Goal: Task Accomplishment & Management: Manage account settings

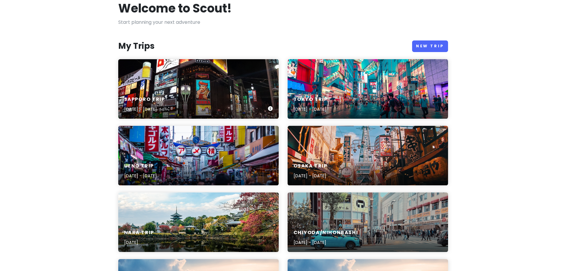
scroll to position [50, 0]
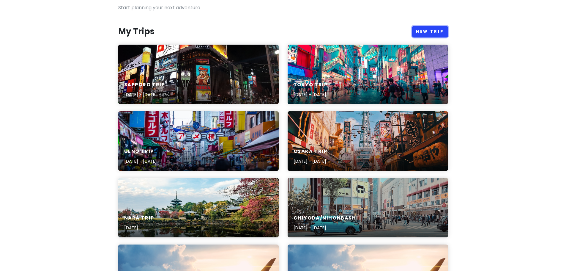
click at [428, 28] on link "New Trip" at bounding box center [430, 32] width 36 height 12
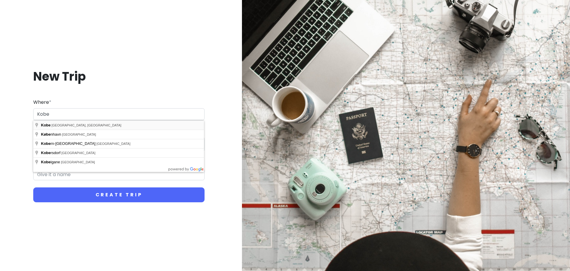
type input "Kobe, [GEOGRAPHIC_DATA], [GEOGRAPHIC_DATA]"
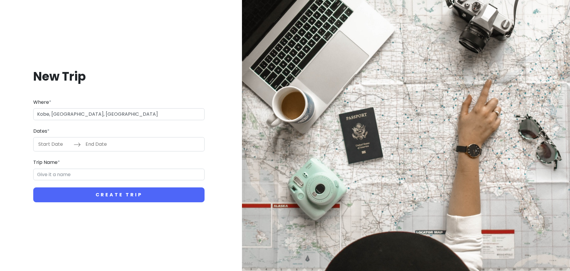
type input "Kobe Trip"
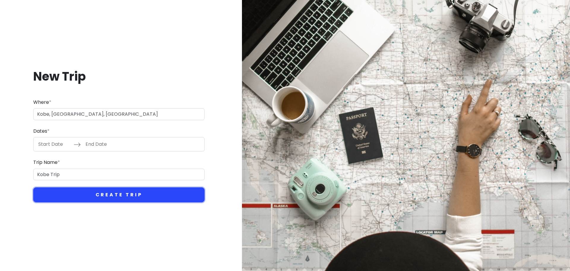
click at [100, 192] on button "Create Trip" at bounding box center [118, 194] width 171 height 15
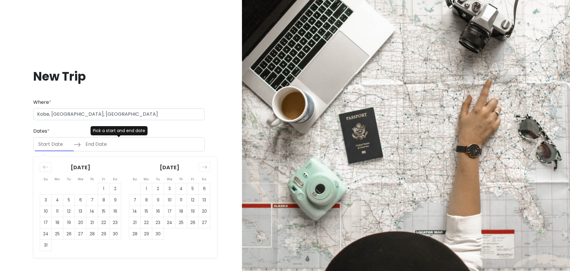
click at [69, 141] on input "Start Date" at bounding box center [54, 144] width 39 height 14
click at [204, 166] on icon "Move forward to switch to the next month." at bounding box center [205, 167] width 6 height 6
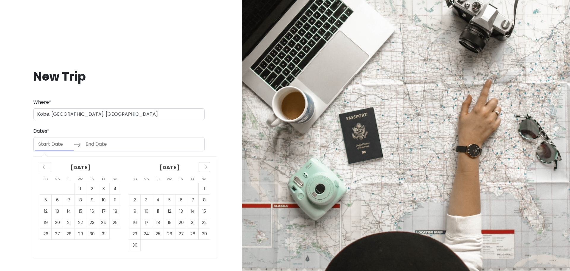
click at [204, 166] on icon "Move forward to switch to the next month." at bounding box center [205, 167] width 6 height 6
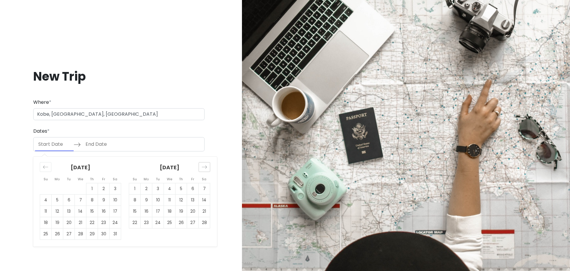
click at [204, 166] on icon "Move forward to switch to the next month." at bounding box center [205, 167] width 6 height 6
click at [204, 165] on icon "Move forward to switch to the next month." at bounding box center [205, 167] width 6 height 6
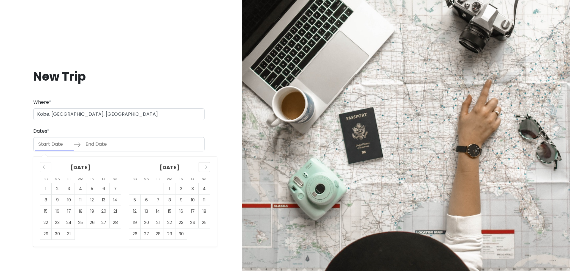
click at [204, 165] on icon "Move forward to switch to the next month." at bounding box center [205, 167] width 6 height 6
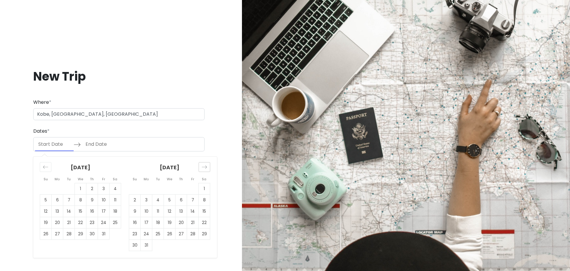
click at [204, 165] on icon "Move forward to switch to the next month." at bounding box center [205, 167] width 6 height 6
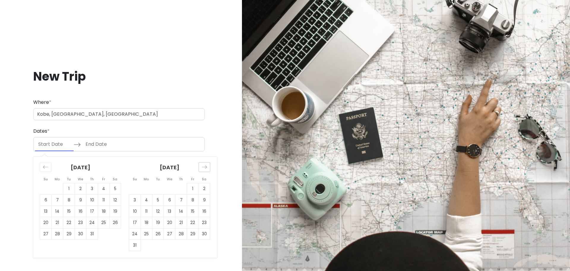
click at [204, 165] on icon "Move forward to switch to the next month." at bounding box center [205, 167] width 6 height 6
click at [166, 198] on td "10" at bounding box center [170, 199] width 12 height 11
type input "[DATE]"
click at [171, 199] on td "10" at bounding box center [170, 199] width 12 height 11
type input "[DATE]"
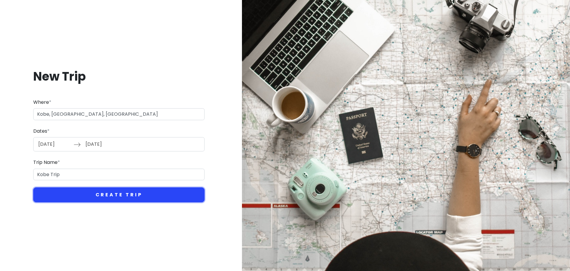
click at [71, 188] on button "Create Trip" at bounding box center [118, 194] width 171 height 15
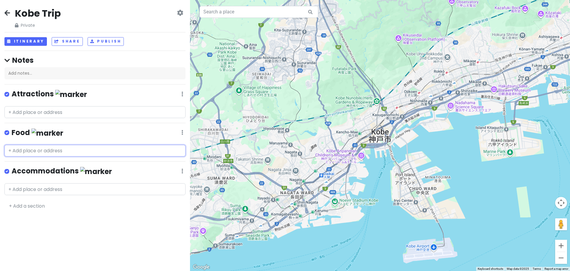
click at [46, 150] on input "text" at bounding box center [94, 151] width 181 height 12
click at [182, 96] on icon at bounding box center [183, 94] width 2 height 5
click at [164, 213] on link "Delete List" at bounding box center [165, 217] width 48 height 14
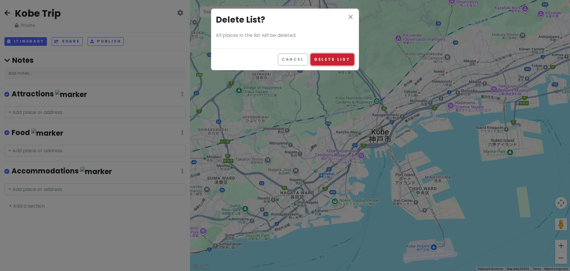
click at [331, 59] on button "Delete List" at bounding box center [333, 59] width 44 height 12
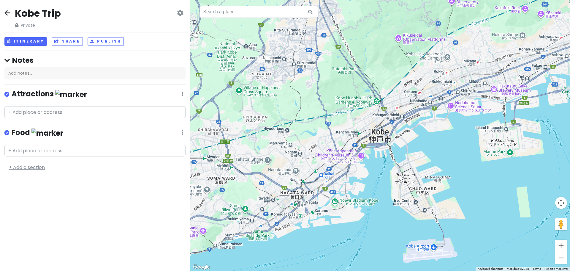
click at [35, 168] on link "+ Add a section" at bounding box center [27, 167] width 36 height 7
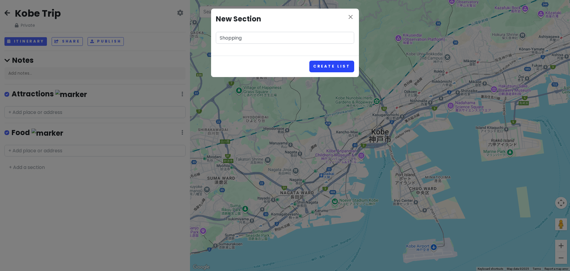
type input "Shopping"
click at [327, 66] on button "Create List" at bounding box center [332, 67] width 45 height 12
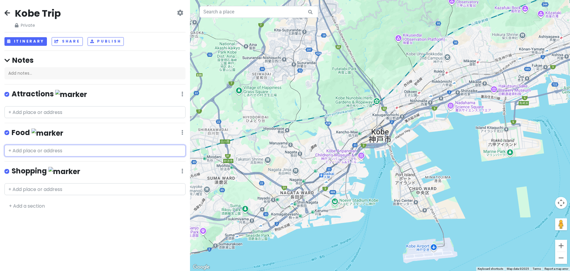
click at [58, 149] on input "text" at bounding box center [94, 151] width 181 height 12
click at [61, 147] on input "text" at bounding box center [94, 151] width 181 height 12
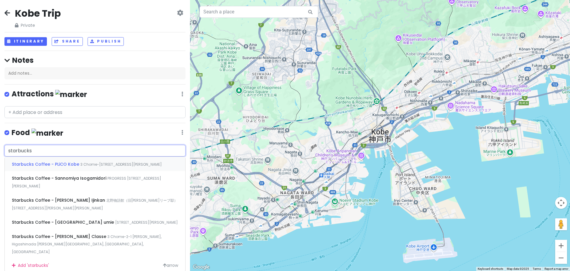
paste input "[PERSON_NAME] Ijinkan"
type input "starbucks [PERSON_NAME]"
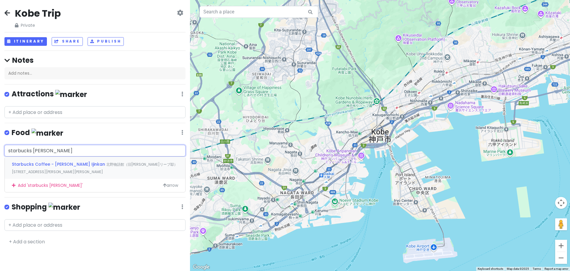
click at [73, 162] on span "Starbucks Coffee - [PERSON_NAME] Ijinkan" at bounding box center [59, 164] width 94 height 6
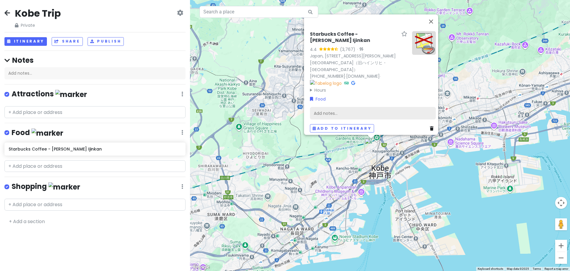
click at [351, 111] on div "Add notes..." at bounding box center [373, 113] width 126 height 12
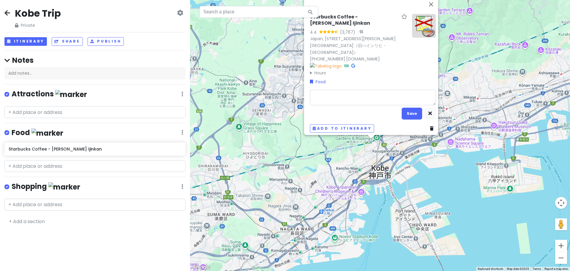
type textarea "x"
type textarea "S"
type textarea "x"
type textarea "St"
type textarea "x"
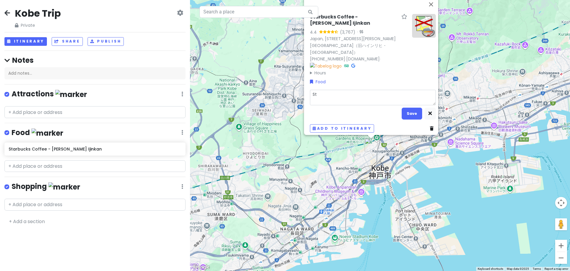
type textarea "Sta"
type textarea "x"
type textarea "Star"
type textarea "x"
type textarea "Starb"
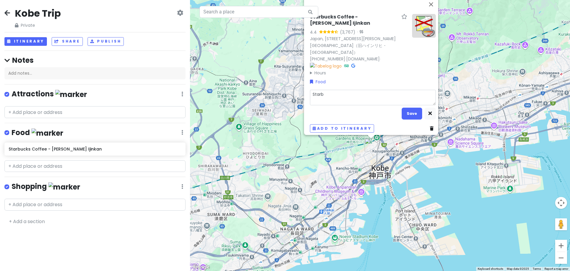
type textarea "x"
type textarea "Starbu"
type textarea "x"
type textarea "Starbuc"
type textarea "x"
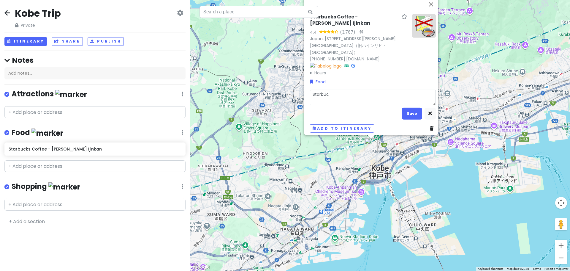
type textarea "Starbuck"
type textarea "x"
type textarea "Starbuckl"
type textarea "x"
type textarea "Starbuckls"
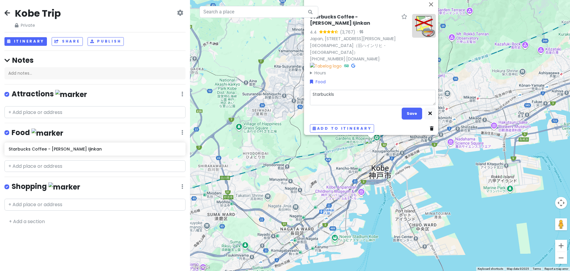
type textarea "x"
type textarea "Starbuckls"
type textarea "x"
type textarea "Starbuckls"
type textarea "x"
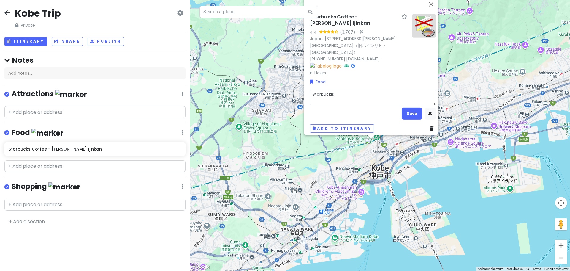
type textarea "Starbuckl"
type textarea "x"
type textarea "Starbuck"
type textarea "x"
type textarea "Starbucks"
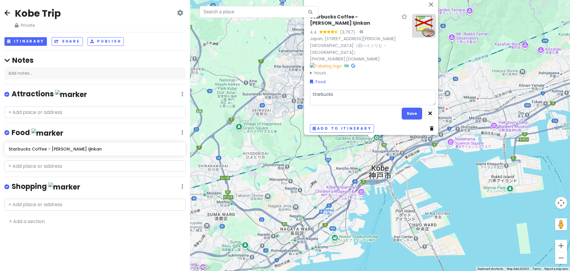
type textarea "x"
type textarea "Starbucks"
type textarea "x"
type textarea "Starbucks i"
type textarea "x"
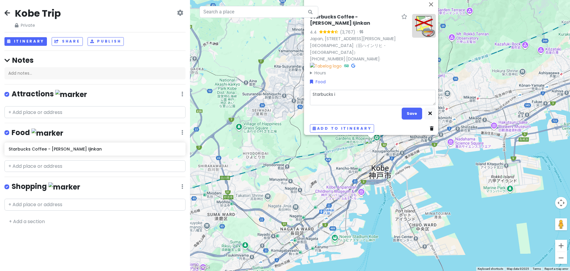
type textarea "Starbucks in"
type textarea "x"
type textarea "Starbucks in"
type textarea "x"
type textarea "Starbucks in a"
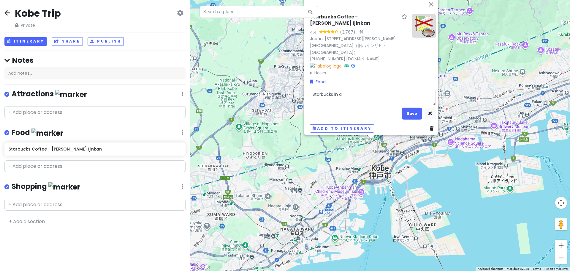
type textarea "x"
type textarea "Starbucks in a"
type textarea "x"
type textarea "Starbucks in a c"
type textarea "x"
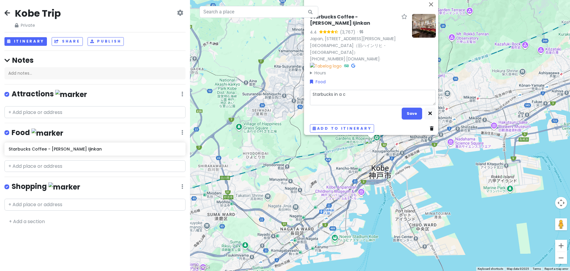
type textarea "Starbucks in a co"
type textarea "x"
type textarea "Starbucks in a col"
type textarea "x"
type textarea "Starbucks in a colo"
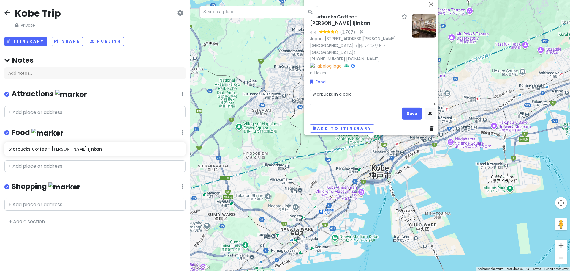
type textarea "x"
type textarea "Starbucks in a colon"
type textarea "x"
type textarea "Starbucks in a coloni"
type textarea "x"
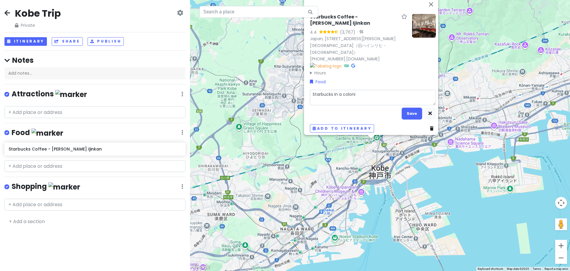
type textarea "Starbucks in a colonia"
type textarea "x"
type textarea "Starbucks in a colonial"
type textarea "x"
type textarea "Starbucks in a colonial"
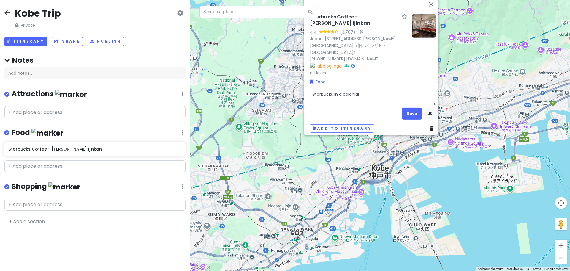
type textarea "x"
type textarea "Starbucks in a colonial pe"
type textarea "x"
type textarea "Starbucks in a colonial per"
type textarea "x"
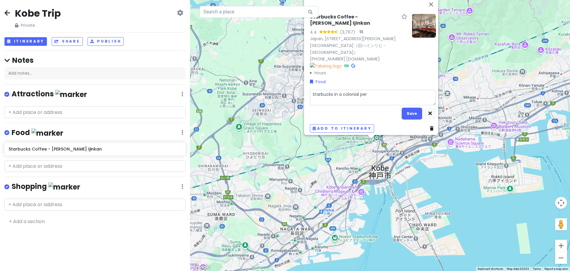
type textarea "Starbucks in a colonial peri"
type textarea "x"
type textarea "Starbucks in a colonial perio"
type textarea "x"
type textarea "Starbucks in a colonial period"
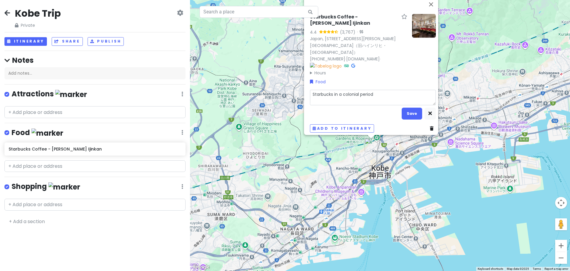
type textarea "x"
type textarea "Starbucks in a colonial period"
type textarea "x"
type textarea "Starbucks in a colonial period 2"
type textarea "x"
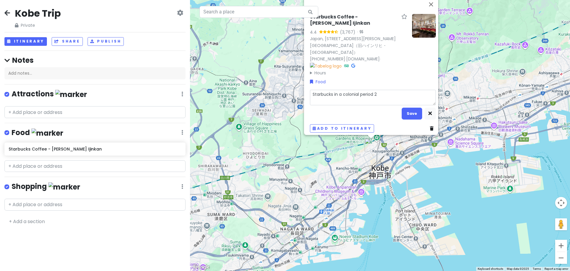
type textarea "Starbucks in a colonial period 2"
type textarea "x"
type textarea "Starbucks in a colonial period 2 s"
type textarea "x"
type textarea "Starbucks in a colonial period 2 st"
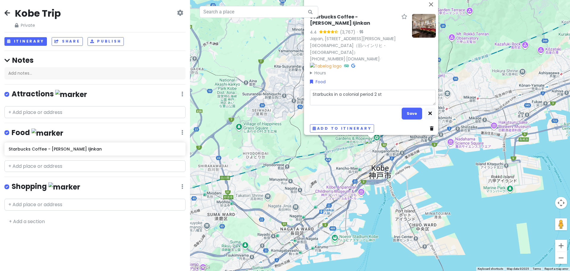
type textarea "x"
type textarea "Starbucks in a colonial period 2 sto"
type textarea "x"
type textarea "Starbucks in a colonial period 2 stor"
type textarea "x"
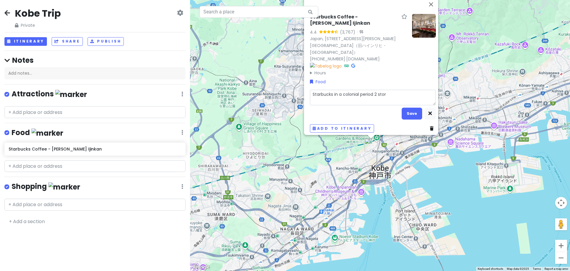
type textarea "Starbucks in a colonial period 2 story"
type textarea "x"
type textarea "Starbucks in a colonial period 2 story"
type textarea "x"
type textarea "Starbucks in a colonial period 2 story h"
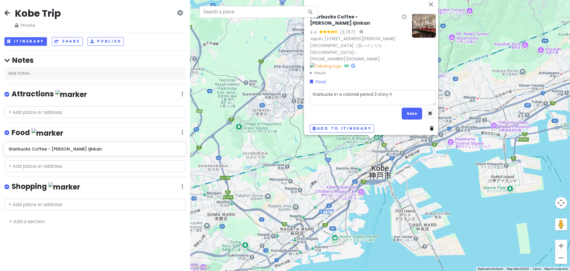
type textarea "x"
type textarea "Starbucks in a colonial period 2 story ho"
type textarea "x"
type textarea "Starbucks in a colonial period 2 story hou"
type textarea "x"
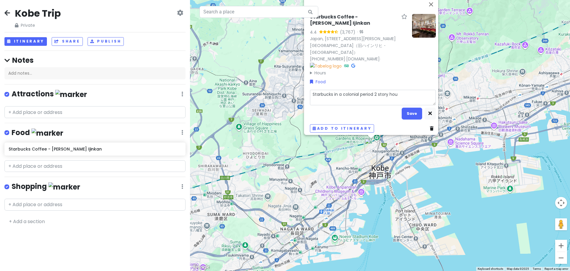
type textarea "Starbucks in a colonial period 2 story hous"
type textarea "x"
type textarea "Starbucks in a colonial period 2 story house"
click at [408, 112] on button "Save" at bounding box center [412, 114] width 21 height 12
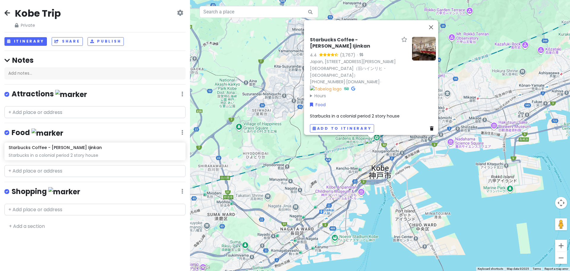
click at [451, 202] on div "Starbucks Coffee - [PERSON_NAME] Ijinkan 4.4 (3,767) · [GEOGRAPHIC_DATA], [STRE…" at bounding box center [380, 135] width 380 height 271
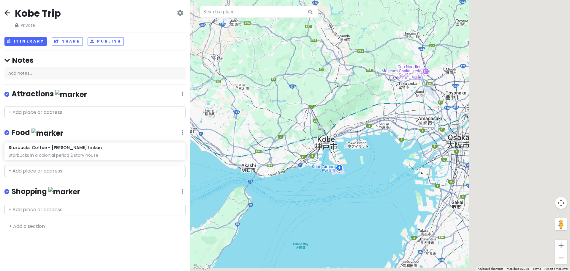
drag, startPoint x: 476, startPoint y: 188, endPoint x: 354, endPoint y: 141, distance: 130.0
click at [354, 141] on div at bounding box center [380, 135] width 380 height 271
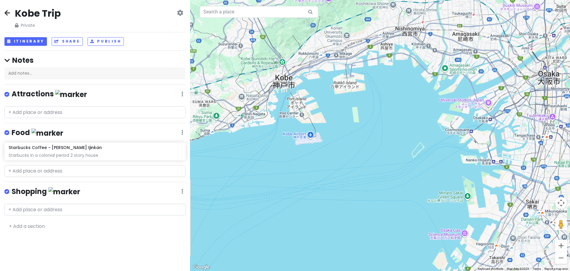
drag, startPoint x: 312, startPoint y: 116, endPoint x: 340, endPoint y: 164, distance: 56.2
click at [340, 164] on div at bounding box center [380, 135] width 380 height 271
click at [36, 113] on input "text" at bounding box center [94, 112] width 181 height 12
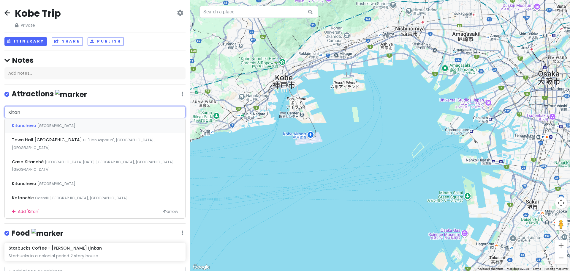
type input "Kitano"
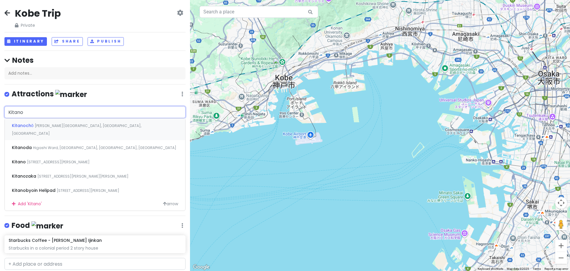
click at [56, 126] on span "[PERSON_NAME][GEOGRAPHIC_DATA], [GEOGRAPHIC_DATA], [GEOGRAPHIC_DATA]" at bounding box center [77, 129] width 130 height 13
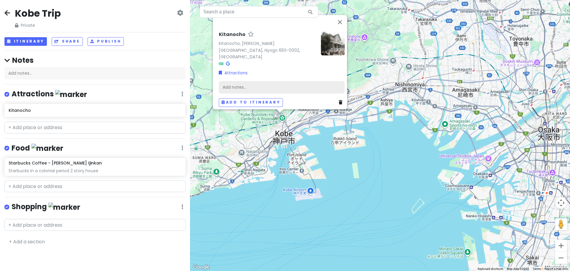
click at [248, 84] on div "Add notes..." at bounding box center [282, 87] width 126 height 12
click at [241, 81] on div "Add notes..." at bounding box center [282, 87] width 126 height 12
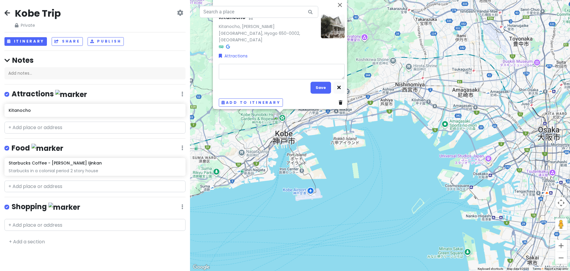
type textarea "x"
type textarea "F"
type textarea "x"
type textarea "Fo"
type textarea "x"
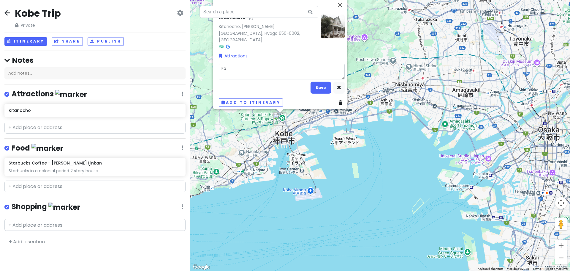
type textarea "For"
type textarea "x"
type textarea "Fore"
type textarea "x"
type textarea "Forei"
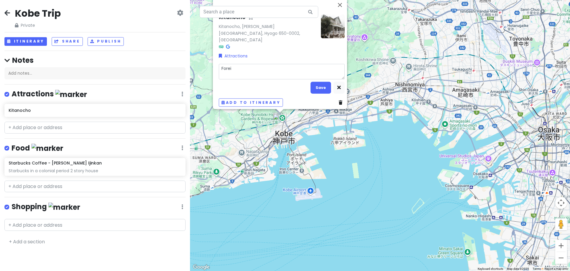
type textarea "x"
type textarea "Foreig"
type textarea "x"
type textarea "Foreign"
type textarea "x"
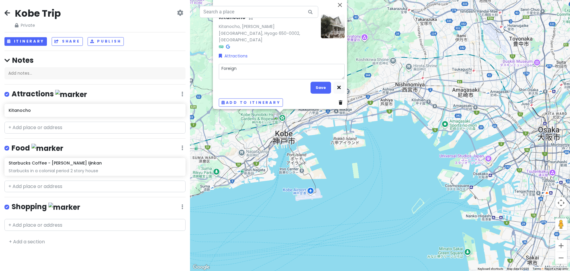
type textarea "Foreign"
type textarea "x"
type textarea "Foreign m"
type textarea "x"
type textarea "Foreign me"
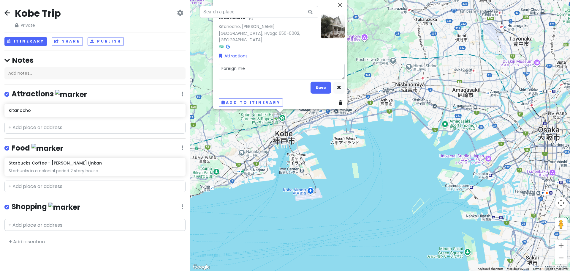
type textarea "x"
type textarea "Foreign mer"
type textarea "x"
type textarea "Foreign merc"
type textarea "x"
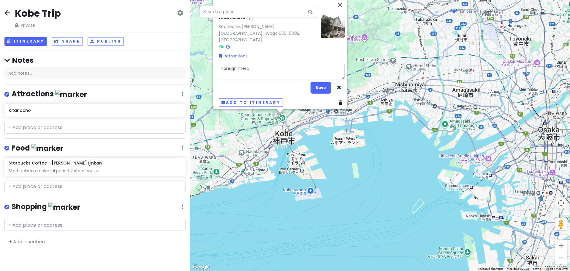
type textarea "Foreign merch"
type textarea "x"
type textarea "Foreign mercha"
type textarea "x"
type textarea "Foreign [PERSON_NAME]"
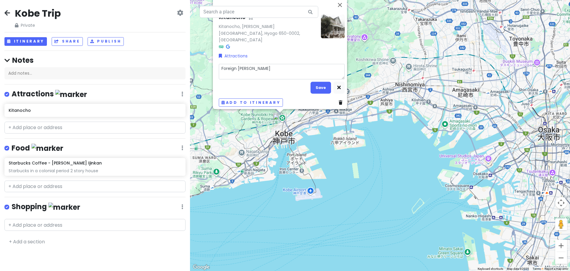
type textarea "x"
type textarea "Foreign merchant"
type textarea "x"
type textarea "Foreign merchant"
type textarea "x"
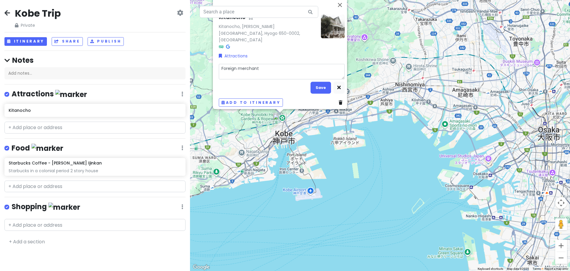
type textarea "Foreign merchant a"
type textarea "x"
type textarea "Foreign merchant and"
type textarea "x"
type textarea "Foreign merchant and"
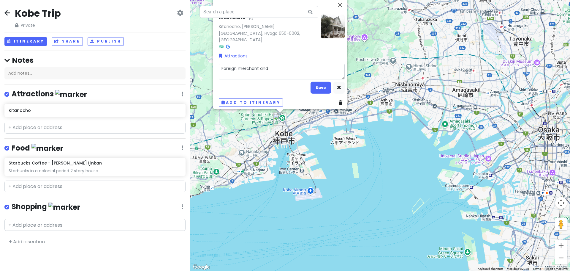
type textarea "x"
type textarea "Foreign merchant and d"
type textarea "x"
type textarea "Foreign merchant and di"
type textarea "x"
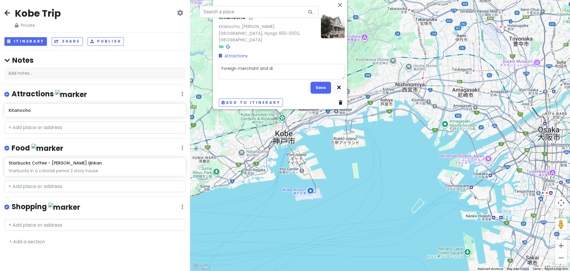
type textarea "Foreign merchant and dip"
type textarea "x"
type textarea "Foreign merchant and dipo"
type textarea "x"
type textarea "Foreign merchant and dip"
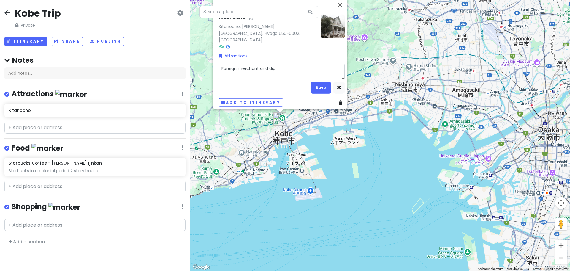
type textarea "x"
type textarea "Foreign merchant and dipl"
type textarea "x"
type textarea "Foreign merchant and diplo"
type textarea "x"
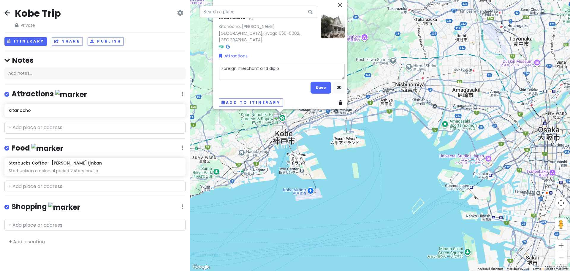
type textarea "Foreign merchant and diplom"
type textarea "x"
type textarea "Foreign merchant and diploma"
type textarea "x"
type textarea "Foreign merchant and diplomat"
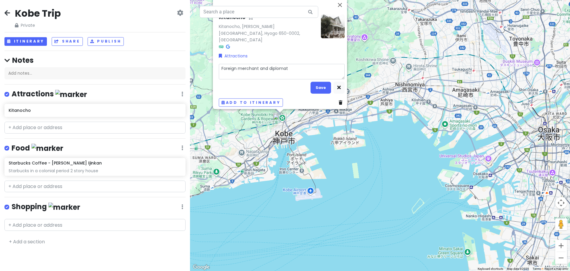
type textarea "x"
type textarea "Foreign merchant and diplomat"
type textarea "x"
type textarea "Foreign merchant and diplomat s"
type textarea "x"
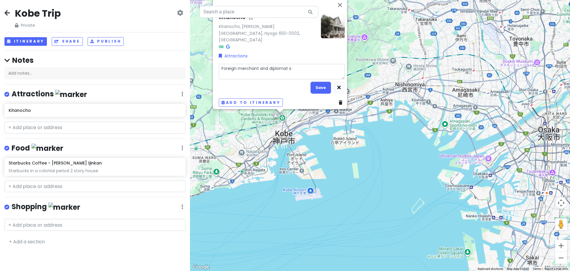
type textarea "Foreign merchant and diplomat se"
type textarea "x"
type textarea "Foreign merchant and diplomat set"
type textarea "x"
type textarea "Foreign merchant and diplomat sett"
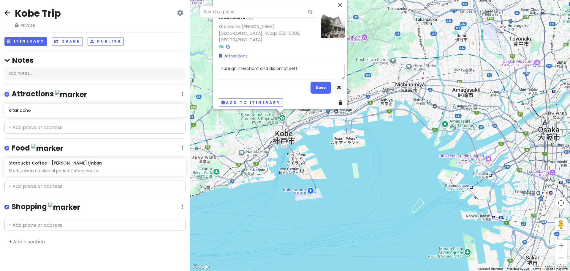
type textarea "x"
type textarea "Foreign merchant and diplomat settl"
type textarea "x"
type textarea "Foreign merchant and diplomat settle"
type textarea "x"
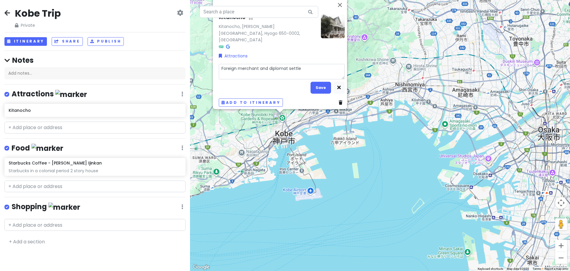
type textarea "Foreign merchant and diplomat settlem"
type textarea "x"
type textarea "Foreign merchant and diplomat settleme"
type textarea "x"
type textarea "Foreign merchant and diplomat settlemen"
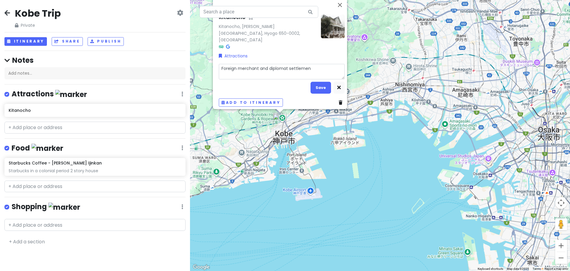
type textarea "x"
type textarea "Foreign merchant and diplomat settlement"
type textarea "x"
type textarea "Foreign merchant and diplomat settlement"
type textarea "x"
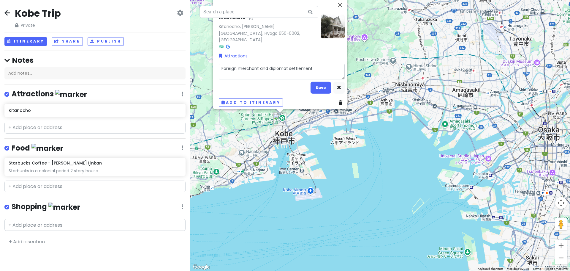
type textarea "Foreign merchant and diplomat settlement a"
type textarea "x"
type textarea "Foreign merchant and diplomat settlement ar"
type textarea "x"
type textarea "Foreign merchant and diplomat settlement are"
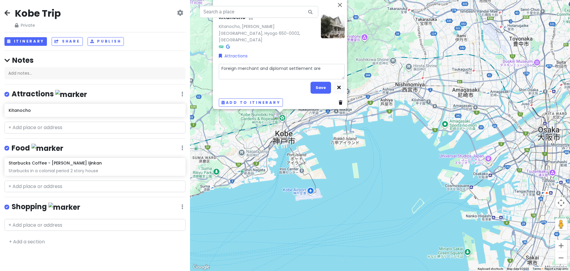
type textarea "x"
type textarea "Foreign merchant and diplomat settlement area"
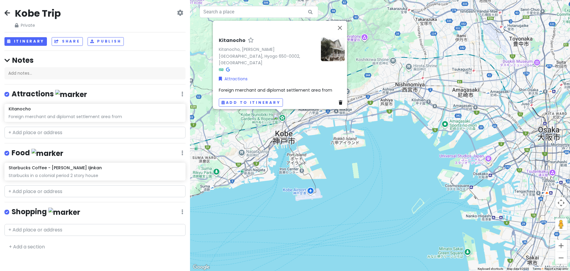
click at [321, 87] on span "Foreign merchant and diplomat settlement area from" at bounding box center [275, 90] width 113 height 6
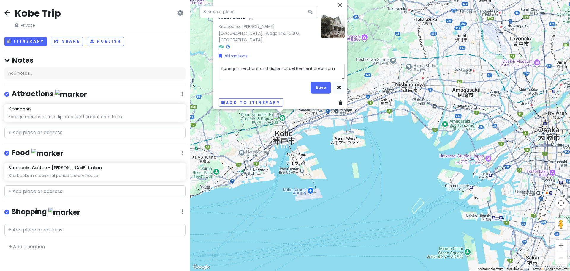
click at [335, 64] on textarea "Foreign merchant and diplomat settlement area from" at bounding box center [282, 71] width 126 height 15
click at [232, 75] on textarea "Foreign merchant and diplomat settlement area from 1868. Mansions turned museums" at bounding box center [282, 71] width 126 height 15
click at [318, 88] on button "Save" at bounding box center [321, 88] width 21 height 12
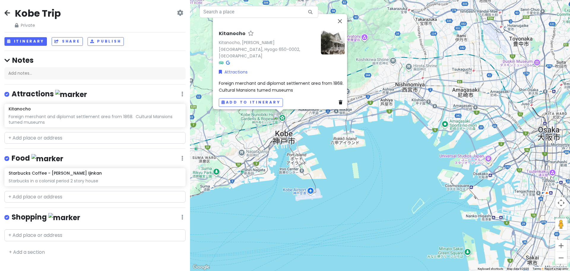
drag, startPoint x: 396, startPoint y: 123, endPoint x: 350, endPoint y: 2, distance: 129.7
click at [396, 123] on div "Kitanocho Kitanocho, [GEOGRAPHIC_DATA][PERSON_NAME][GEOGRAPHIC_DATA], Hyogo 650…" at bounding box center [380, 135] width 380 height 271
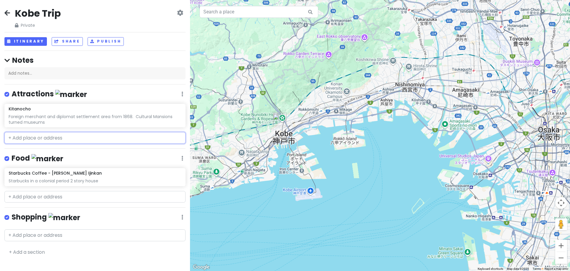
click at [61, 135] on input "text" at bounding box center [94, 138] width 181 height 12
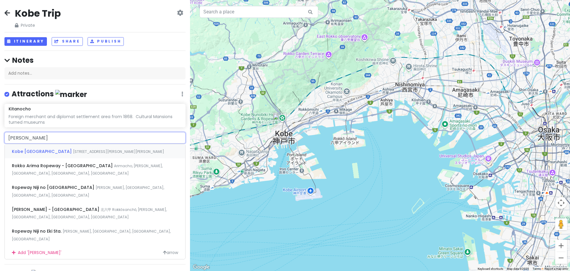
click at [73, 151] on span "Kobe [GEOGRAPHIC_DATA]" at bounding box center [42, 151] width 61 height 6
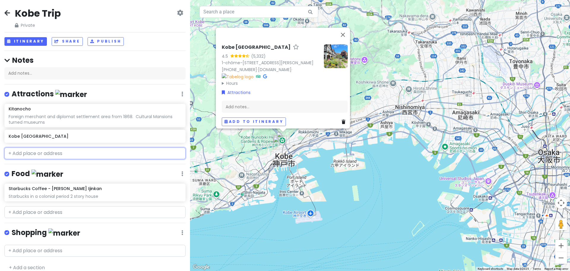
click at [53, 153] on input "text" at bounding box center [94, 153] width 181 height 12
paste input "Kobe [GEOGRAPHIC_DATA]"
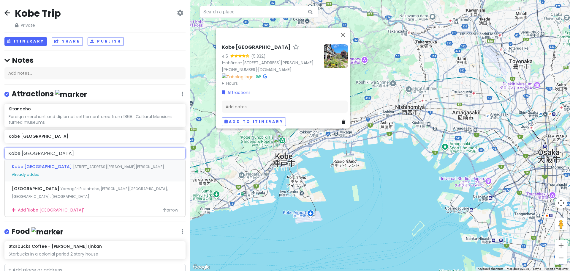
click at [59, 167] on span "Kobe [GEOGRAPHIC_DATA]" at bounding box center [42, 166] width 61 height 6
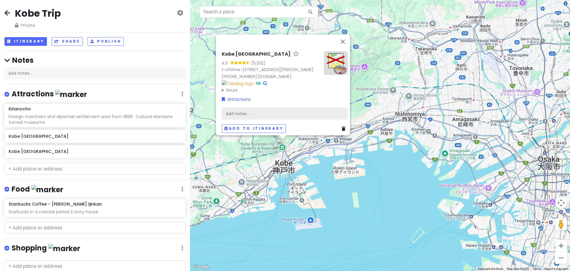
click at [252, 108] on div "Add notes..." at bounding box center [285, 113] width 126 height 12
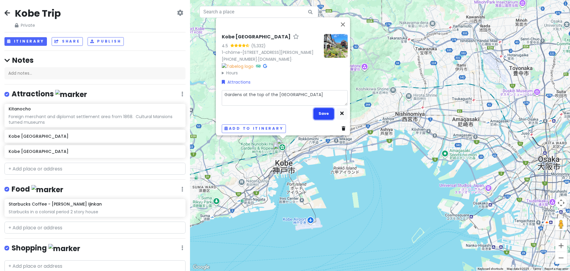
click at [319, 111] on button "Save" at bounding box center [324, 114] width 21 height 12
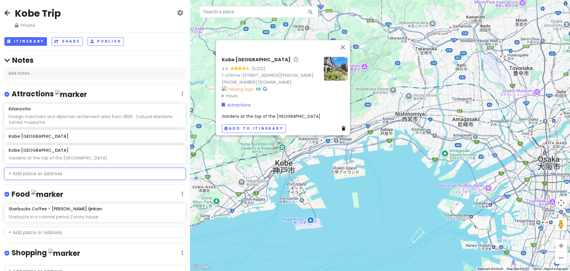
click at [62, 176] on input "text" at bounding box center [94, 174] width 181 height 12
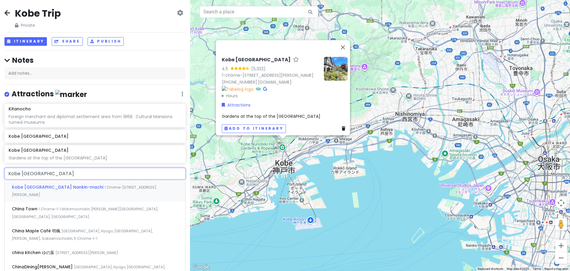
click at [75, 189] on span "Kobe [GEOGRAPHIC_DATA] Nankin-machi" at bounding box center [58, 187] width 93 height 6
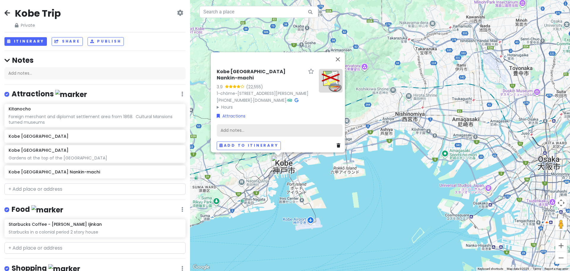
click at [267, 125] on div "Add notes..." at bounding box center [280, 130] width 126 height 12
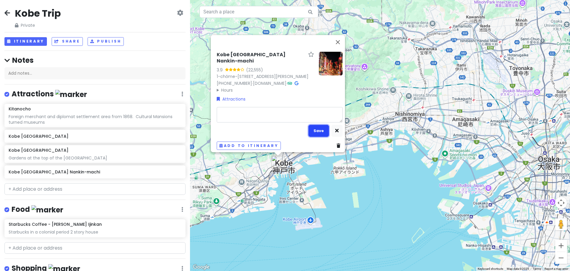
click at [312, 125] on button "Save" at bounding box center [319, 131] width 21 height 12
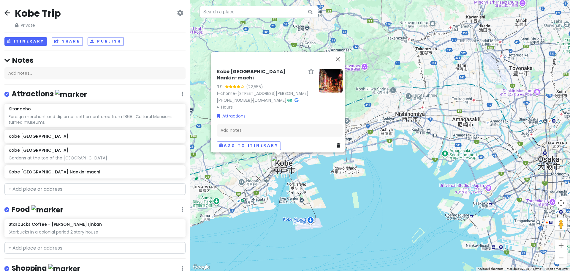
click at [360, 208] on div "Kobe Chinatown Nankin-machi 3.9 (22,555) 1-chōme-3-18 Sakaemachidōri, [GEOGRAPH…" at bounding box center [380, 135] width 380 height 271
click at [396, 202] on div "Kobe Chinatown Nankin-machi 3.9 (22,555) 1-chōme-3-18 Sakaemachidōri, [GEOGRAPH…" at bounding box center [380, 135] width 380 height 271
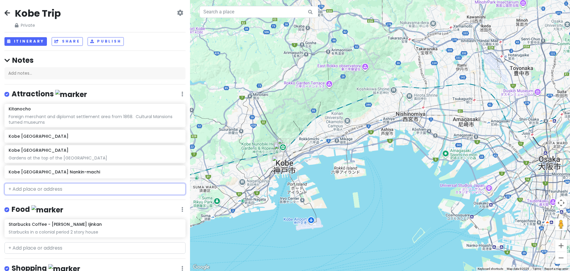
click at [76, 189] on input "text" at bounding box center [94, 189] width 181 height 12
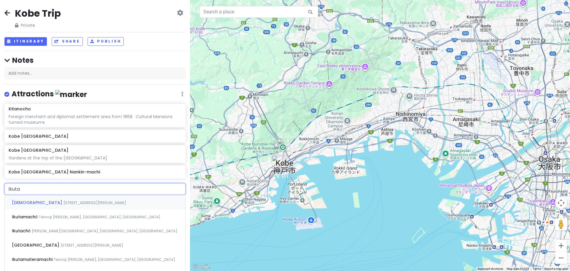
click at [64, 202] on span "[STREET_ADDRESS][PERSON_NAME]" at bounding box center [95, 202] width 63 height 5
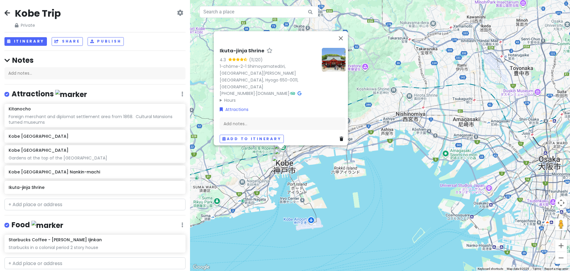
click at [277, 236] on div "Ikuta-jinja Shrine 4.3 (11,120) 1-chōme-2-1 [GEOGRAPHIC_DATA], [GEOGRAPHIC_DATA…" at bounding box center [380, 135] width 380 height 271
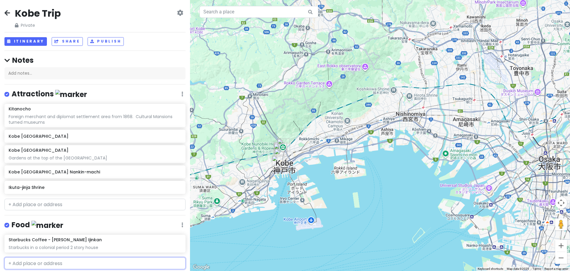
click at [74, 263] on input "text" at bounding box center [94, 263] width 181 height 12
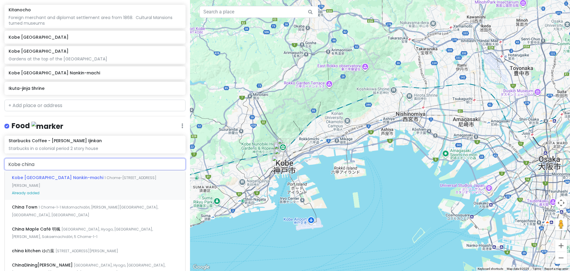
click at [57, 178] on span "Kobe [GEOGRAPHIC_DATA] Nankin-machi" at bounding box center [58, 177] width 93 height 6
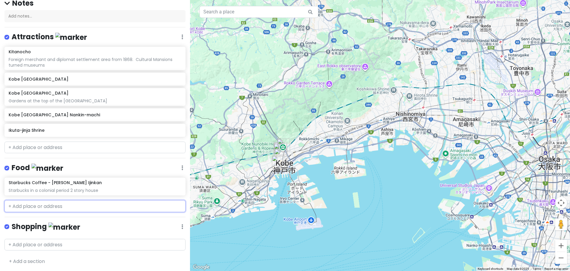
scroll to position [72, 0]
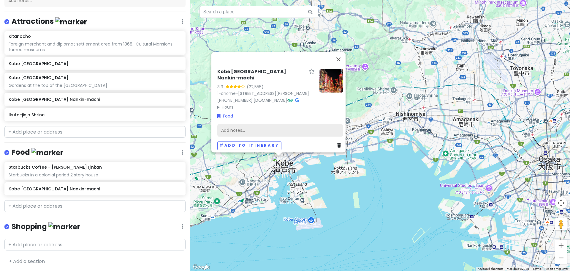
click at [258, 129] on div "Add notes..." at bounding box center [280, 130] width 126 height 12
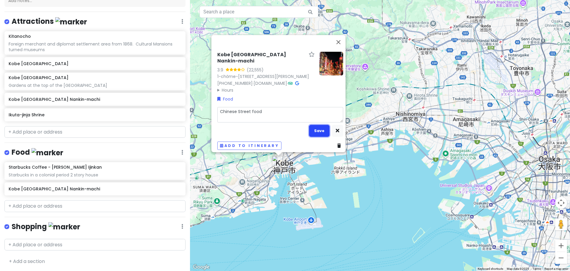
click at [317, 129] on button "Save" at bounding box center [319, 131] width 21 height 12
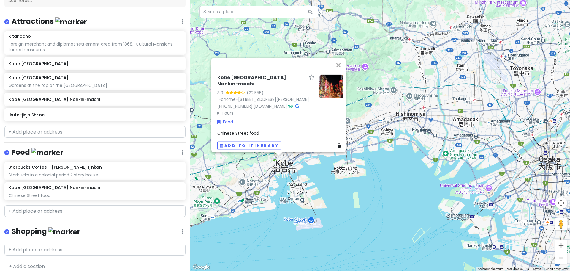
click at [376, 205] on div "Kobe Chinatown Nankin-machi 3.9 (22,555) 1-chōme-3-18 Sakaemachidōri, [GEOGRAPH…" at bounding box center [380, 135] width 380 height 271
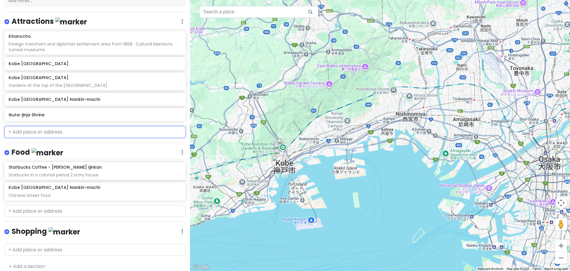
click at [64, 132] on input "text" at bounding box center [94, 132] width 181 height 12
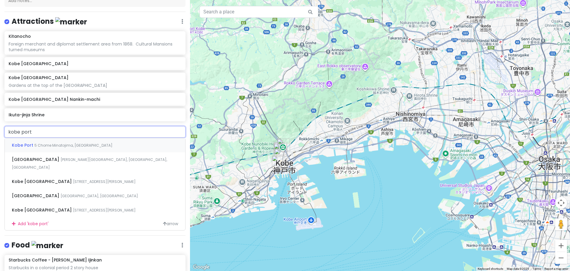
click at [66, 147] on span "5 Chome Minatojima, [GEOGRAPHIC_DATA]" at bounding box center [73, 145] width 78 height 5
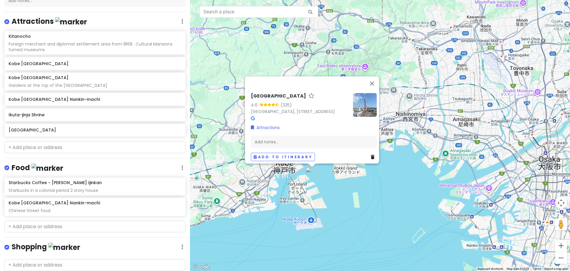
click at [345, 205] on div "Port of Kobe 4.6 (335) [GEOGRAPHIC_DATA], 5 Chome Minatojima, 650-0045, [GEOGRA…" at bounding box center [380, 135] width 380 height 271
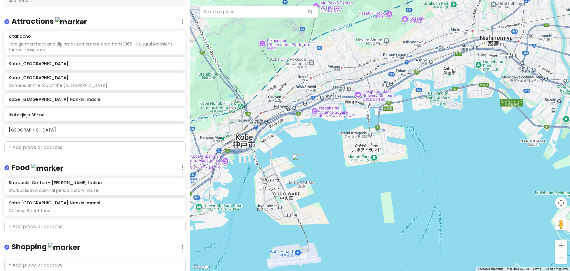
click at [60, 140] on div "Kobe Trip Private Change Dates Make a Copy Delete Trip Give Feedback 💡 Support …" at bounding box center [95, 135] width 190 height 271
click at [60, 145] on input "text" at bounding box center [94, 147] width 181 height 12
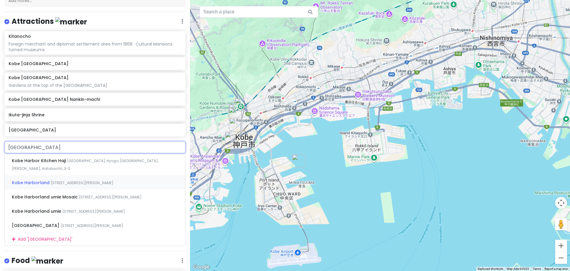
click at [56, 171] on span "[STREET_ADDRESS][PERSON_NAME]" at bounding box center [85, 164] width 147 height 13
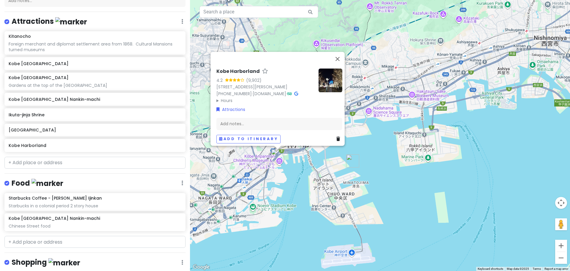
click at [402, 185] on div "Kobe Harborland 4.2 (9,902) 1 Chome-7 [STREET_ADDRESS][PERSON_NAME] [PHONE_NUMB…" at bounding box center [380, 135] width 380 height 271
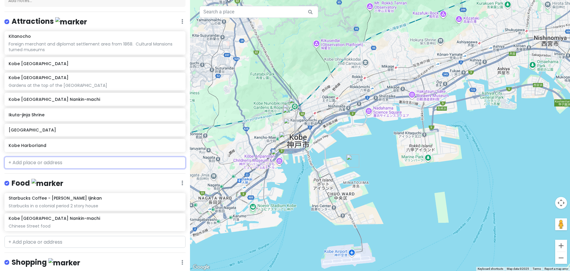
click at [53, 168] on input "text" at bounding box center [94, 163] width 181 height 12
click at [446, 213] on div at bounding box center [380, 135] width 380 height 271
